Goal: Information Seeking & Learning: Learn about a topic

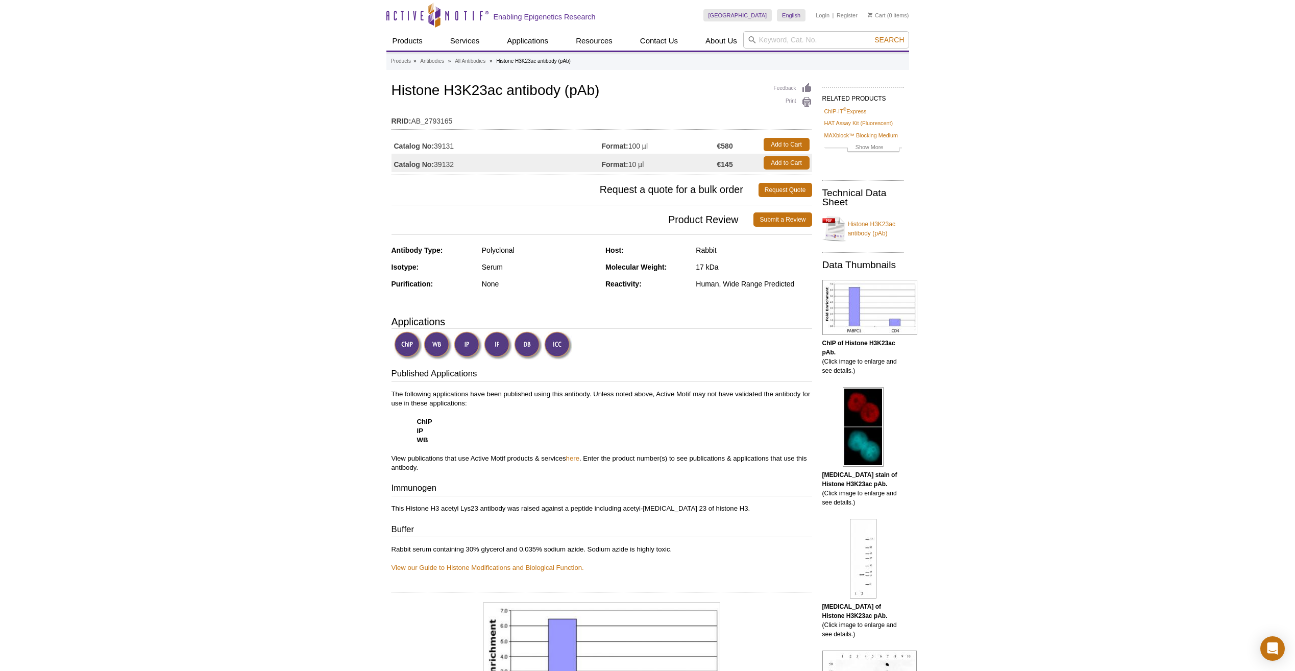
scroll to position [51, 0]
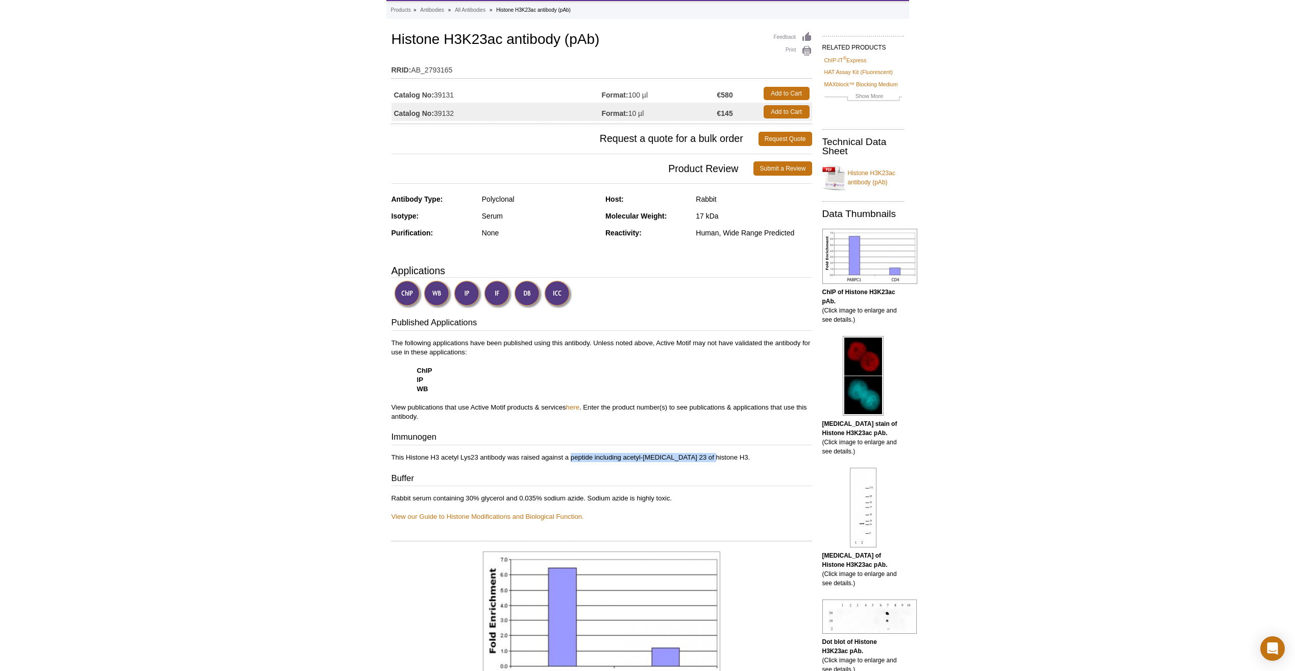
drag, startPoint x: 571, startPoint y: 456, endPoint x: 702, endPoint y: 447, distance: 131.0
click at [702, 447] on div "Published Applications The following applications have been published using thi…" at bounding box center [601, 418] width 421 height 205
copy p "peptide including acetyl-lysine 23 of histone"
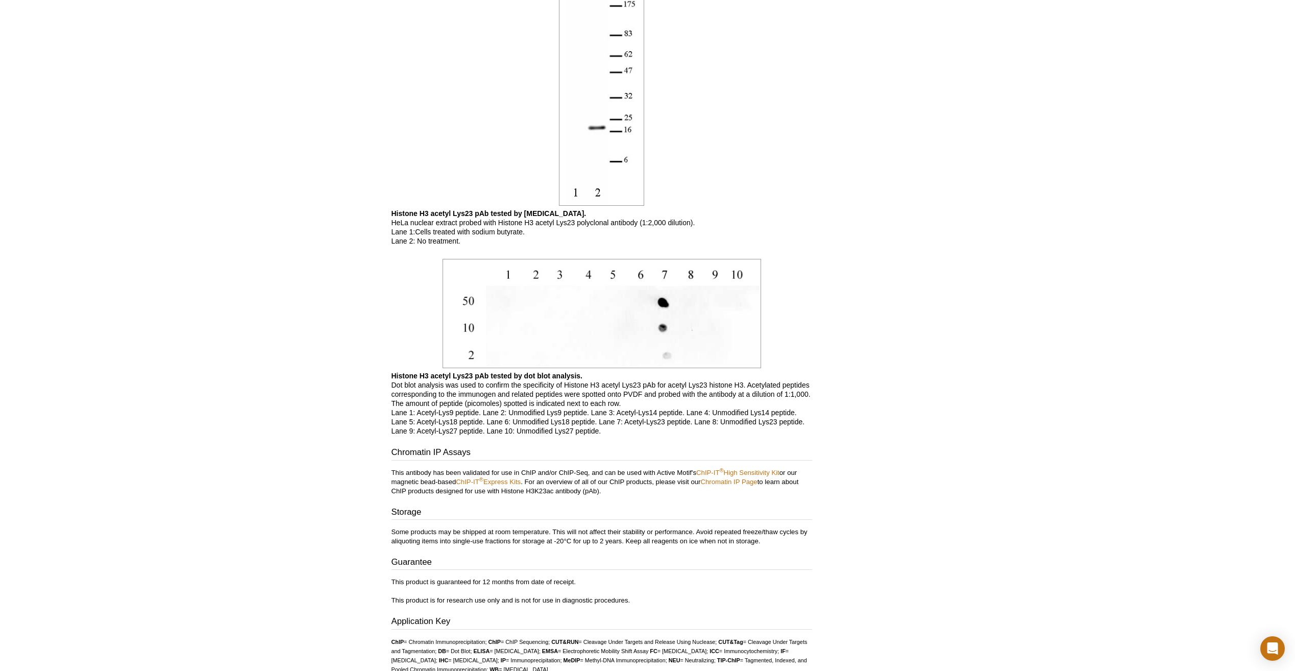
scroll to position [1327, 0]
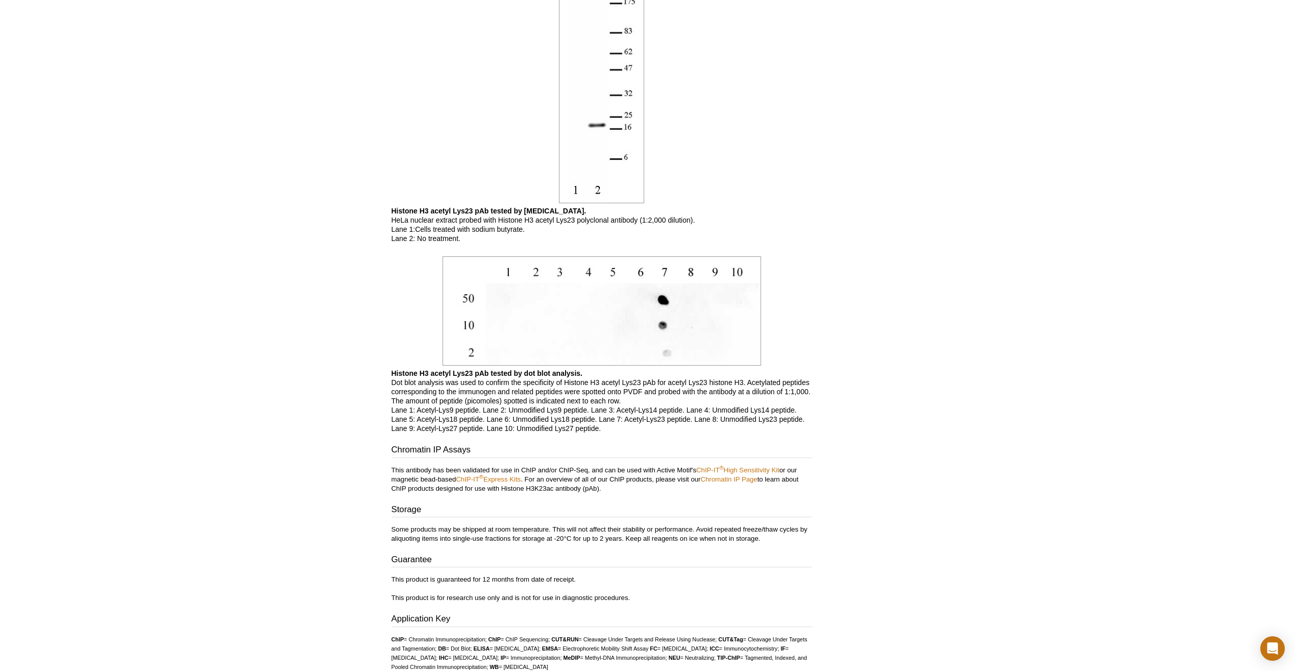
click at [655, 580] on p "This product is guaranteed for 12 months from date of receipt. This product is …" at bounding box center [601, 589] width 421 height 28
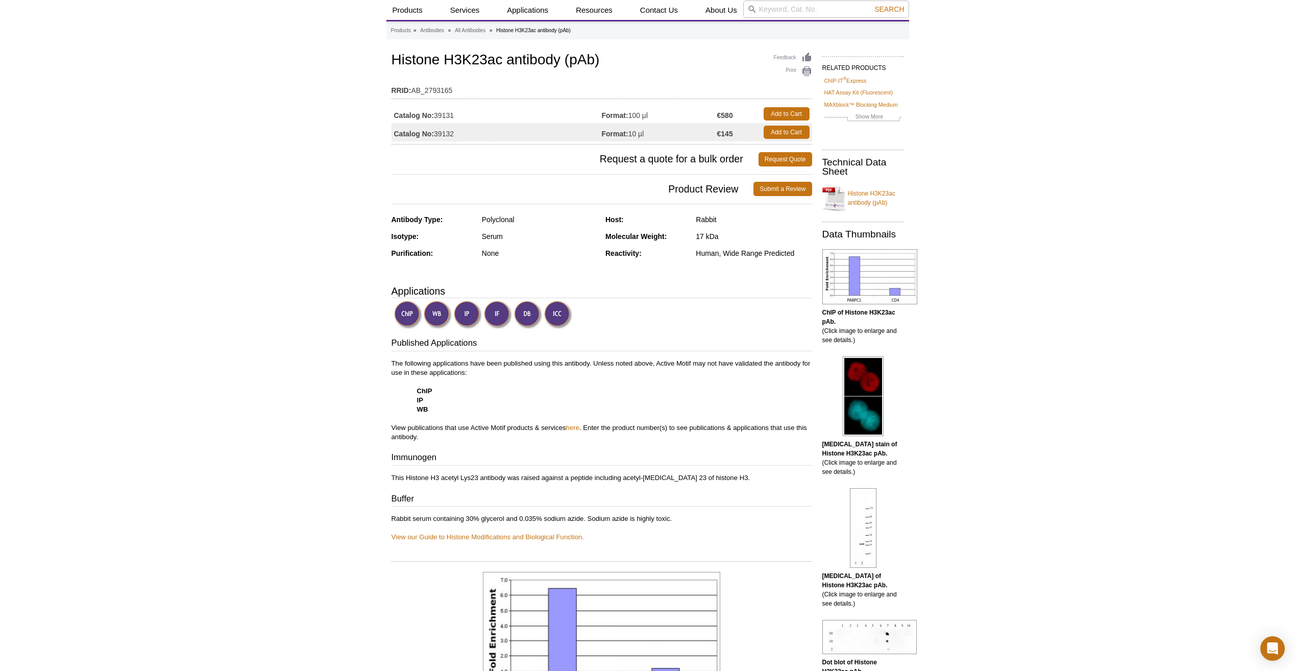
scroll to position [0, 0]
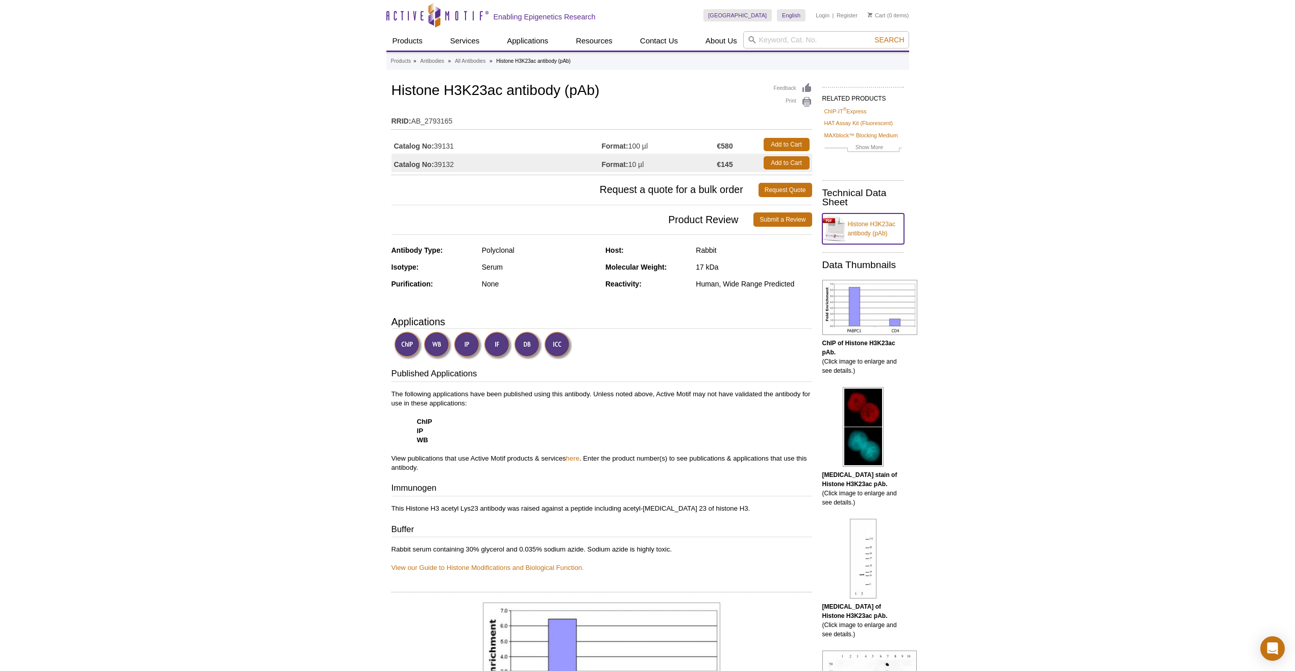
click at [872, 232] on link "Histone H3K23ac antibody (pAb)" at bounding box center [863, 228] width 82 height 31
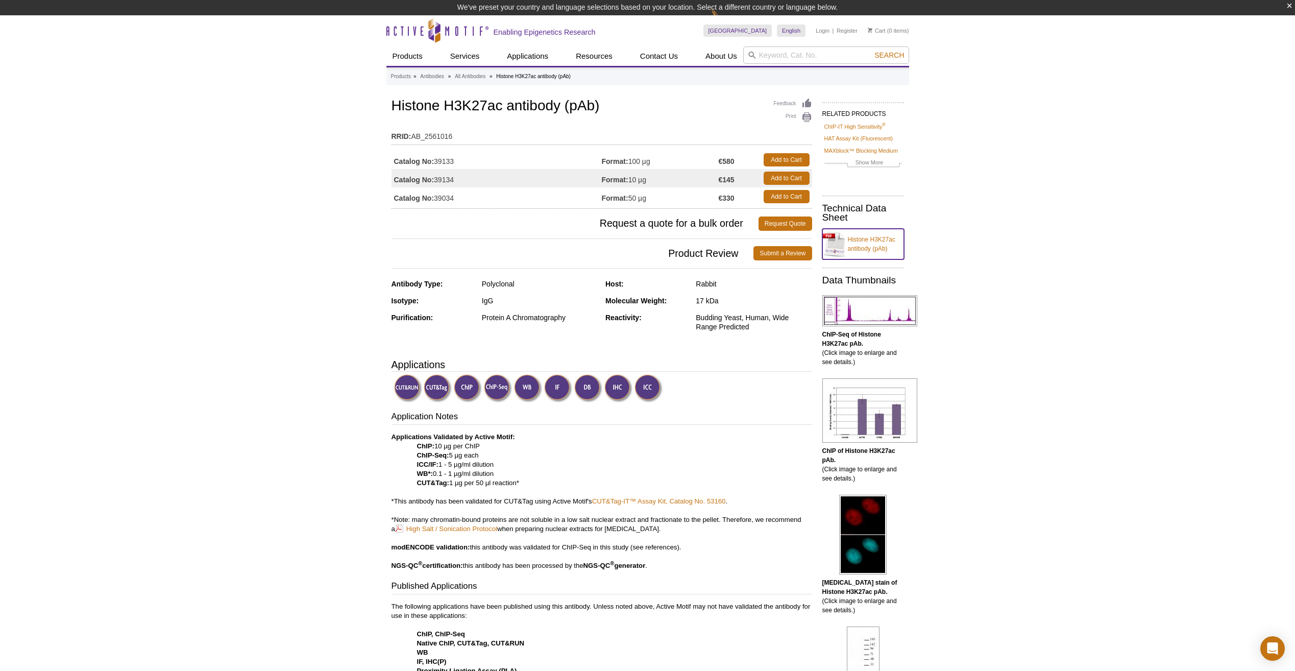
click at [876, 246] on link "Histone H3K27ac antibody (pAb)" at bounding box center [863, 244] width 82 height 31
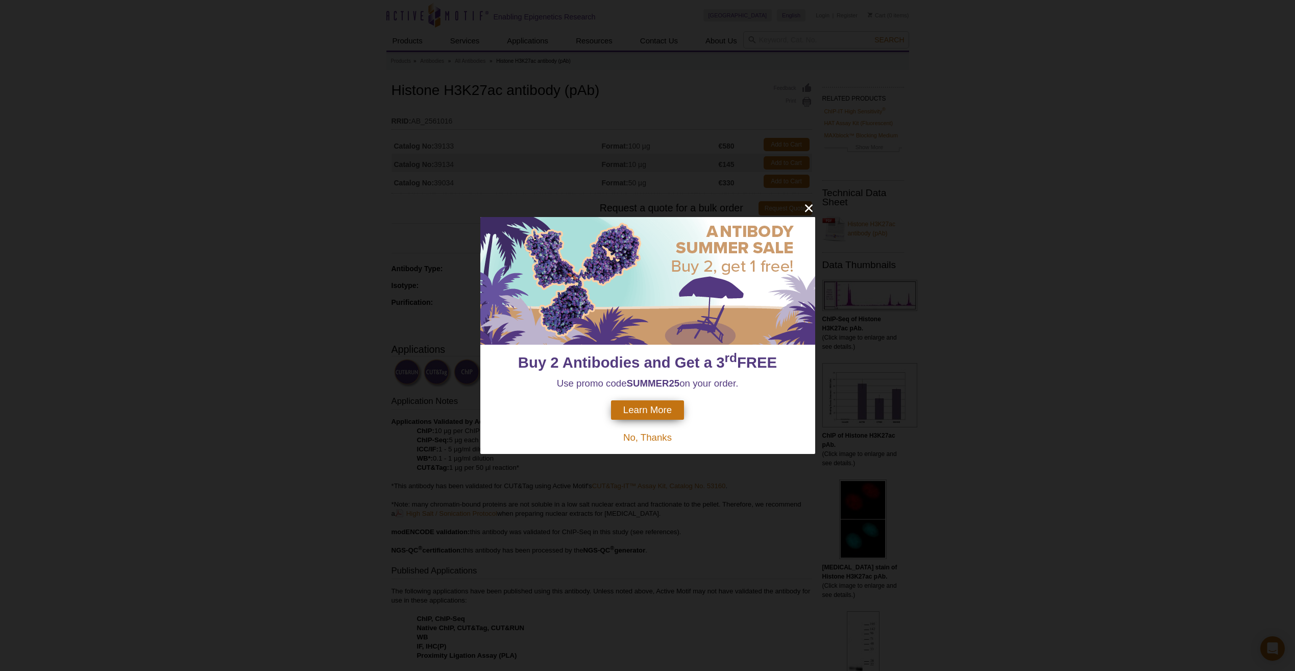
click at [668, 436] on span "No, Thanks" at bounding box center [647, 437] width 48 height 11
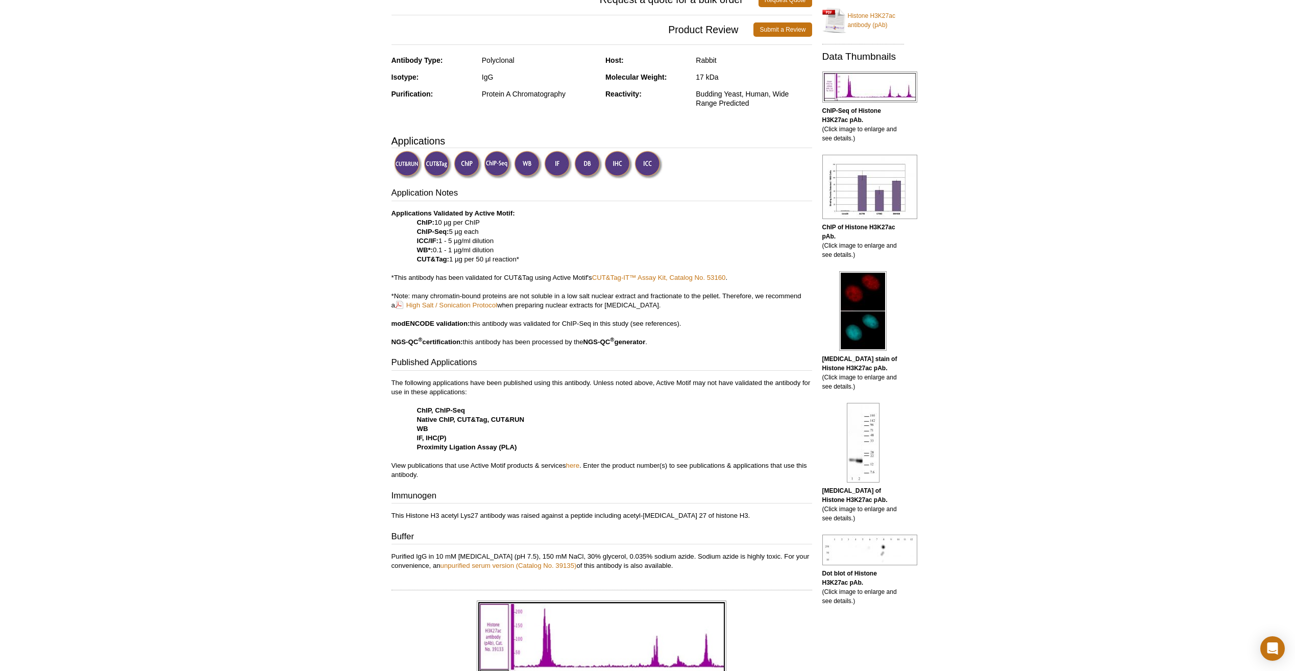
scroll to position [306, 0]
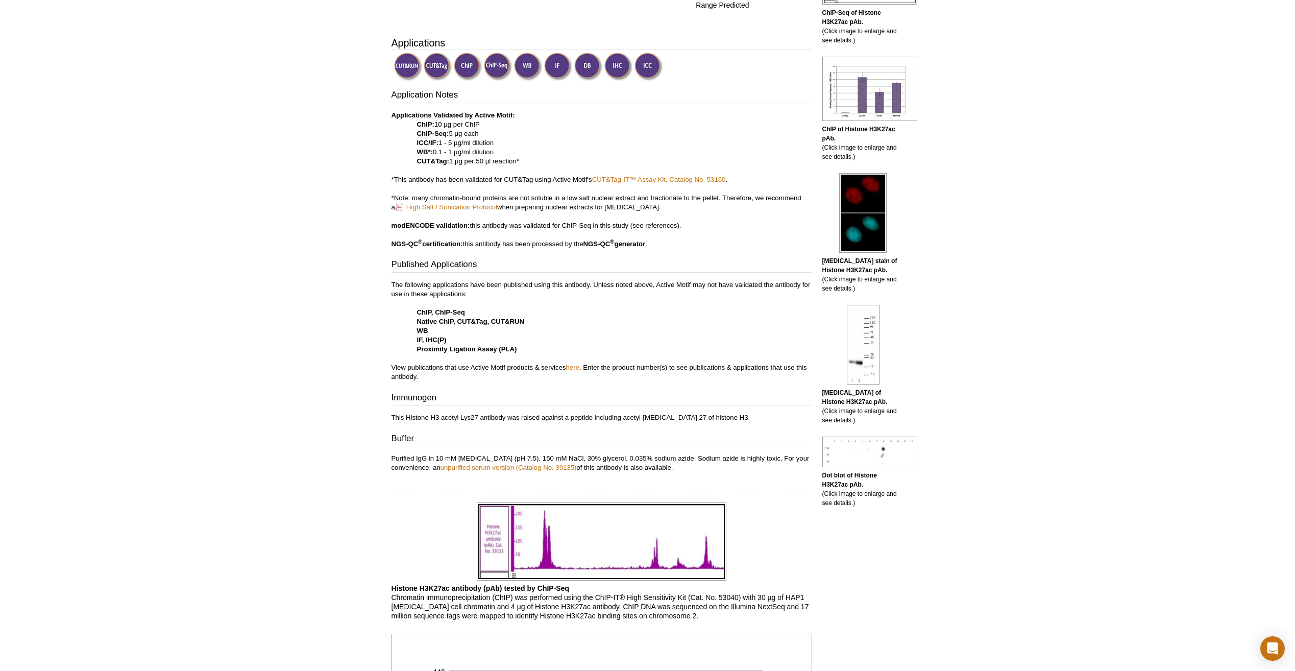
click at [591, 424] on div "Application Notes Applications Validated by Active Motif: ChIP: 10 µg per ChIP …" at bounding box center [601, 280] width 421 height 383
drag, startPoint x: 571, startPoint y: 420, endPoint x: 712, endPoint y: 413, distance: 140.5
click at [712, 413] on p "This Histone H3 acetyl Lys27 antibody was raised against a peptide including ac…" at bounding box center [601, 417] width 421 height 9
copy p "peptide including acetyl-[MEDICAL_DATA] 27 of histone H3"
